Goal: Task Accomplishment & Management: Manage account settings

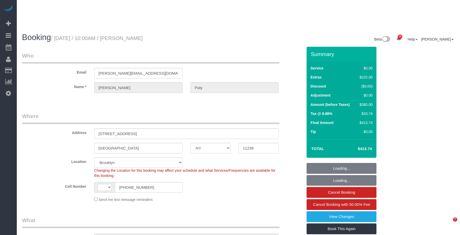
select select "NY"
select select "spot1"
select select "number:89"
select select "number:90"
select select "number:15"
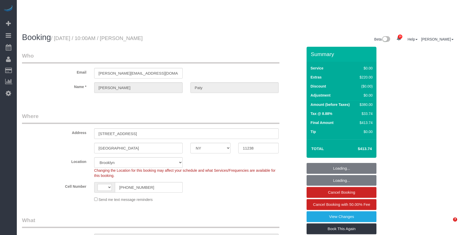
select select "number:5"
select select "spot6"
select select "string:[GEOGRAPHIC_DATA]"
select select "object:1500"
select select "string:stripe-pm_1PtyvG4VGloSiKo7BLZDAN62"
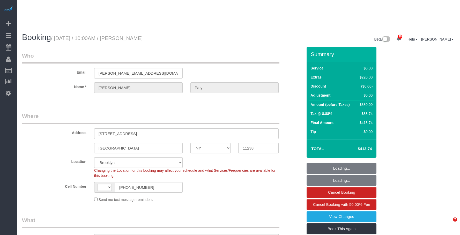
select select "1"
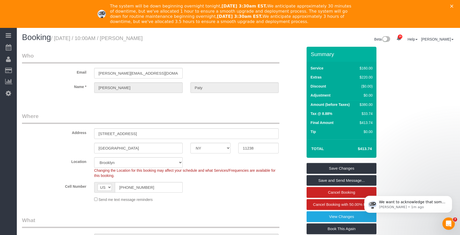
click at [453, 6] on icon "Close" at bounding box center [451, 6] width 3 height 3
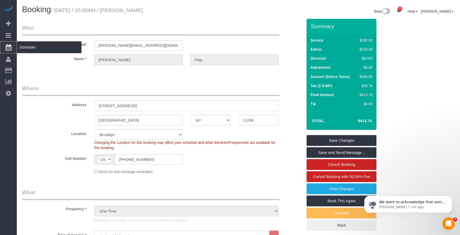
click at [37, 49] on span "Scheduler" at bounding box center [49, 47] width 65 height 12
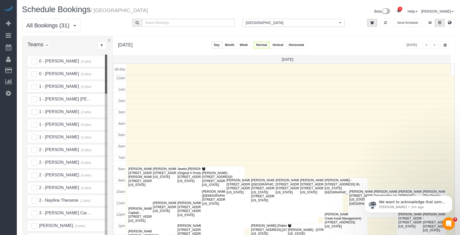
scroll to position [69, 0]
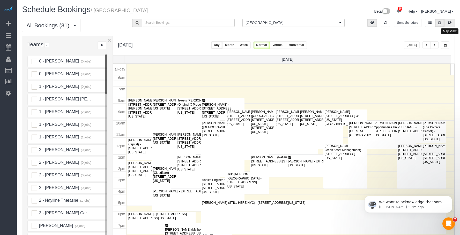
click at [449, 23] on icon at bounding box center [450, 22] width 4 height 3
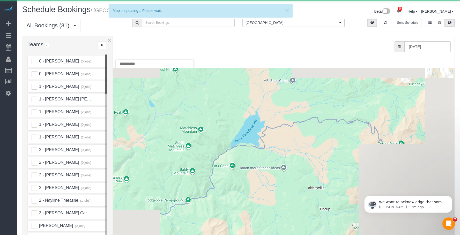
click at [264, 22] on span "[GEOGRAPHIC_DATA]" at bounding box center [292, 22] width 92 height 5
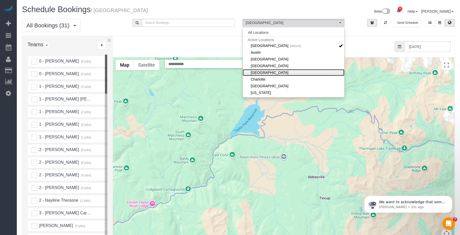
click at [269, 72] on link "[GEOGRAPHIC_DATA]" at bounding box center [294, 72] width 102 height 7
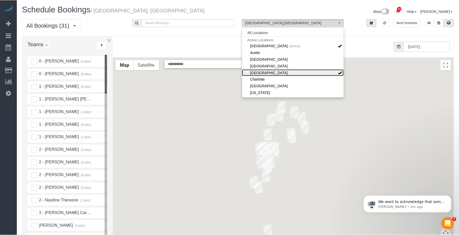
scroll to position [26, 0]
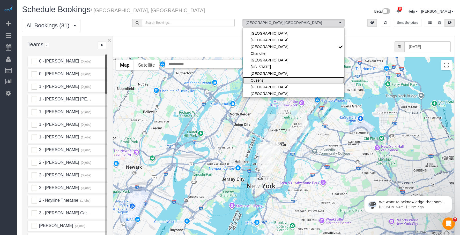
click at [267, 80] on link "Queens" at bounding box center [294, 80] width 102 height 7
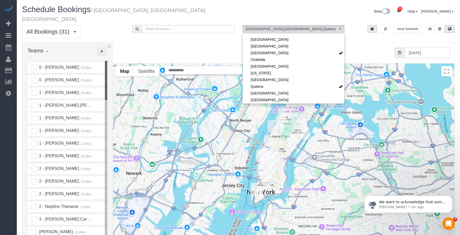
click at [103, 48] on button "..." at bounding box center [102, 52] width 9 height 8
click at [113, 64] on link "A-Z" at bounding box center [118, 67] width 41 height 7
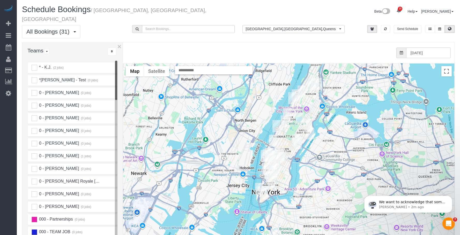
drag, startPoint x: 113, startPoint y: 51, endPoint x: 122, endPoint y: 50, distance: 8.9
click at [122, 50] on div at bounding box center [123, 157] width 2 height 231
